Goal: Navigation & Orientation: Go to known website

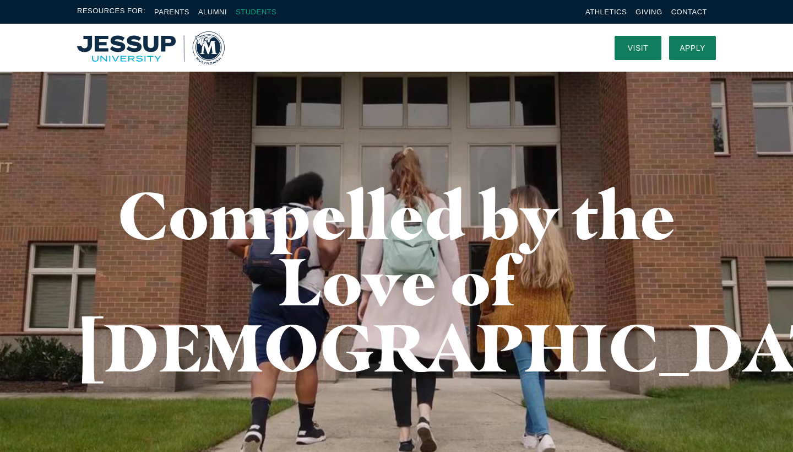
click at [252, 12] on link "Students" at bounding box center [256, 12] width 41 height 8
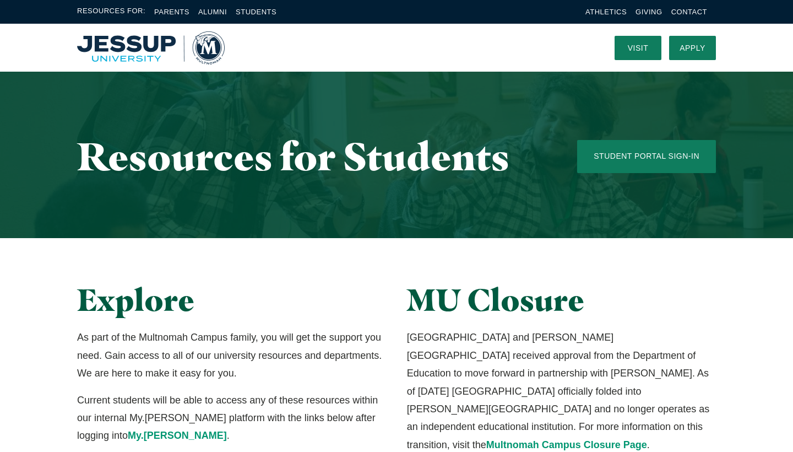
click at [149, 49] on img "Home" at bounding box center [151, 47] width 148 height 33
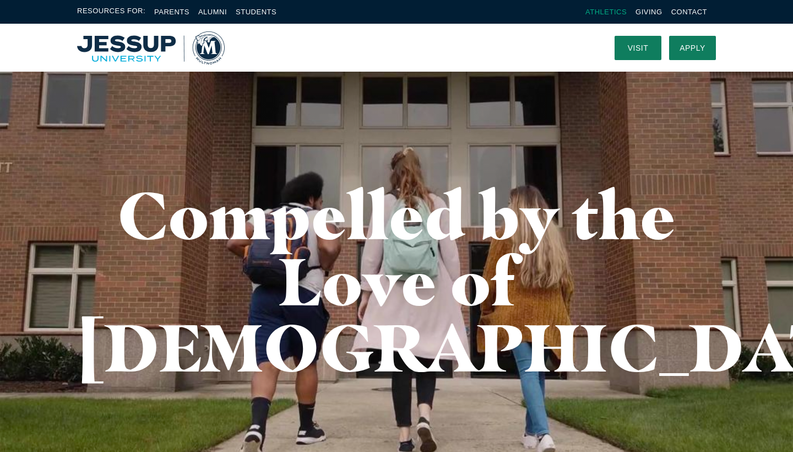
click at [601, 12] on link "Athletics" at bounding box center [606, 12] width 41 height 8
click at [131, 41] on img "Home" at bounding box center [151, 47] width 148 height 33
click at [599, 17] on li "Athletics" at bounding box center [606, 12] width 41 height 13
click at [602, 12] on link "Athletics" at bounding box center [606, 12] width 41 height 8
